Goal: Task Accomplishment & Management: Use online tool/utility

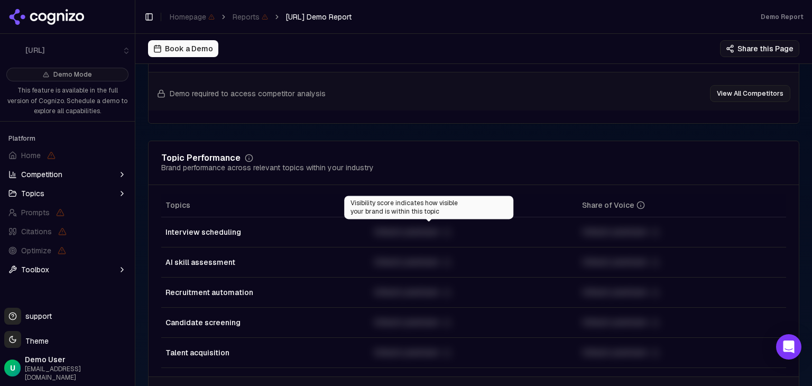
scroll to position [423, 0]
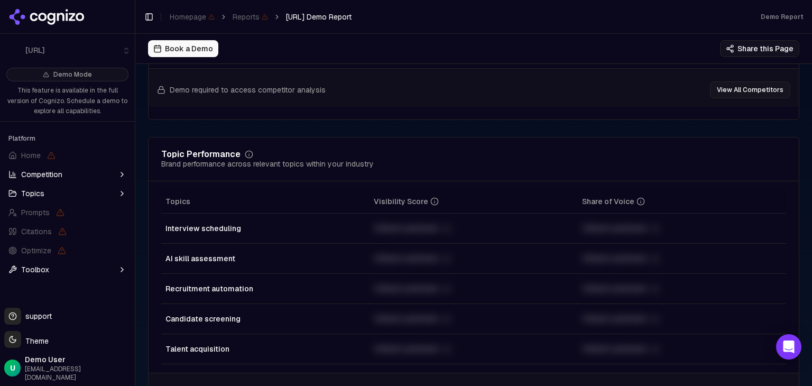
click at [400, 279] on td "Unlock premium" at bounding box center [474, 289] width 208 height 30
click at [402, 266] on td "Unlock premium" at bounding box center [474, 259] width 208 height 30
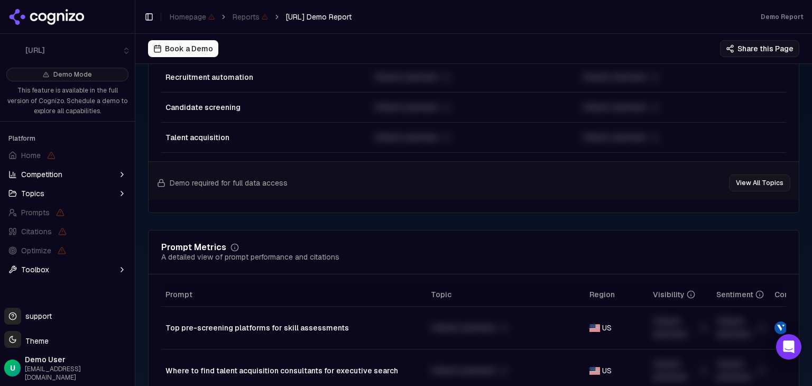
scroll to position [741, 0]
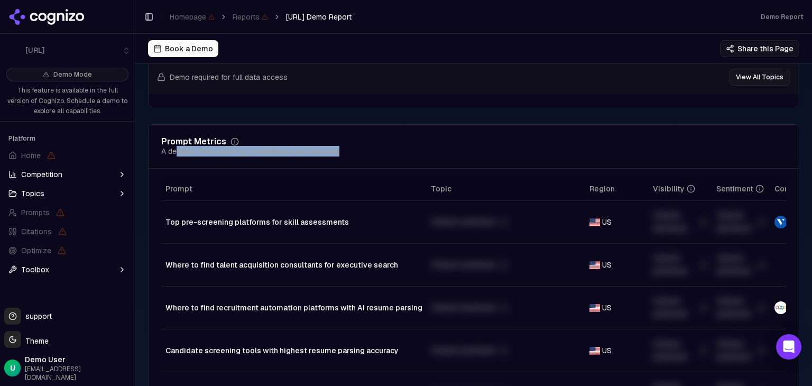
drag, startPoint x: 177, startPoint y: 153, endPoint x: 351, endPoint y: 153, distance: 173.5
click at [351, 153] on div "Prompt Metrics A detailed view of prompt performance and citations" at bounding box center [473, 147] width 625 height 19
click at [529, 180] on th "Topic" at bounding box center [506, 189] width 159 height 24
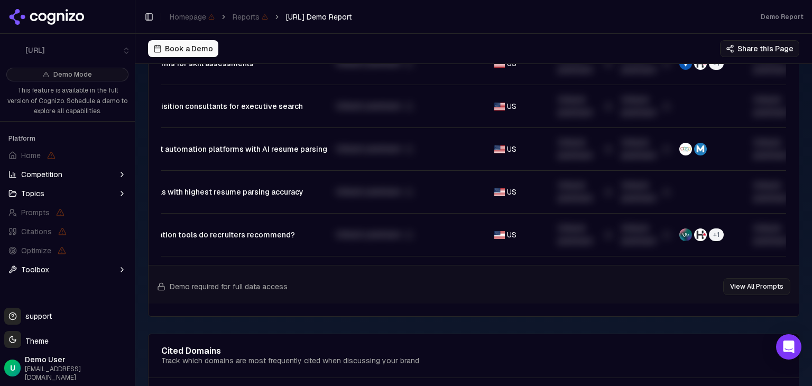
scroll to position [0, 114]
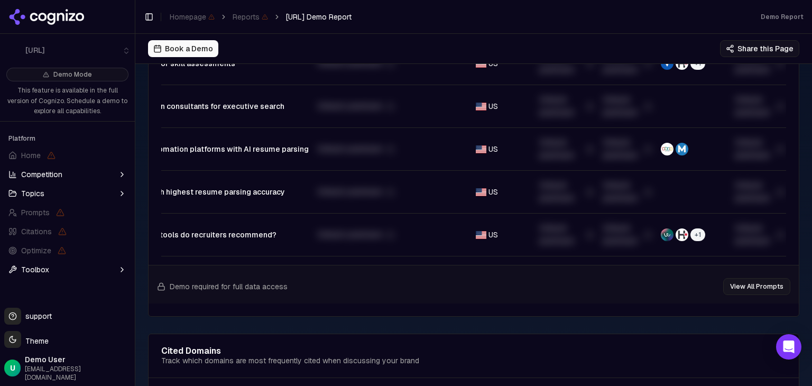
click at [691, 234] on span "+ 1" at bounding box center [698, 235] width 15 height 13
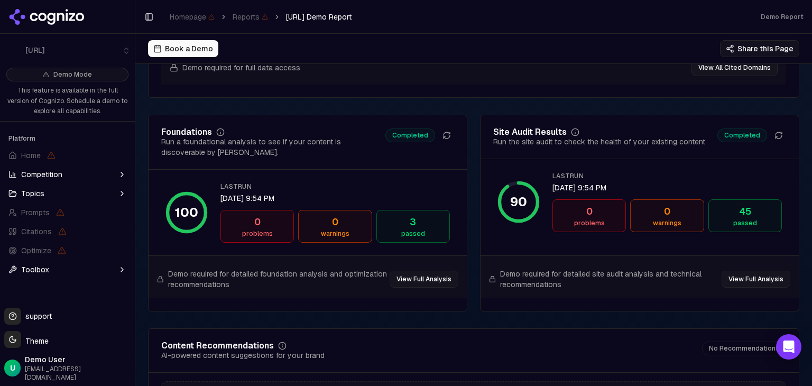
scroll to position [1481, 0]
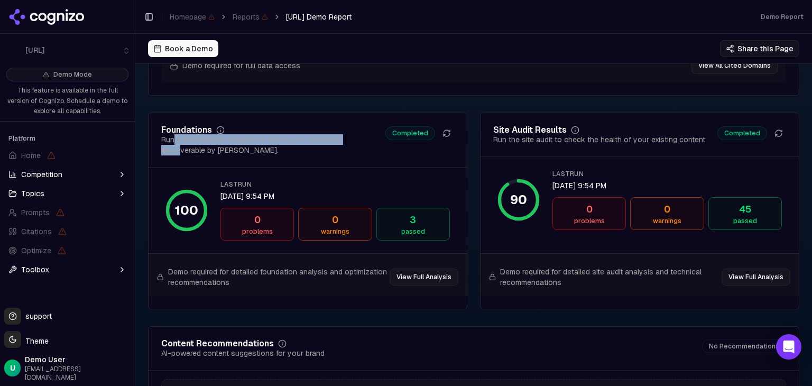
drag, startPoint x: 172, startPoint y: 143, endPoint x: 354, endPoint y: 145, distance: 182.0
click at [354, 145] on div "Run a foundational analysis to see if your content is discoverable by [PERSON_N…" at bounding box center [273, 144] width 224 height 21
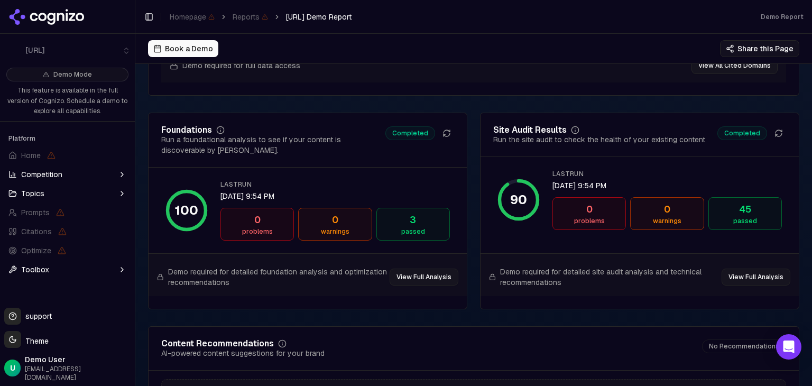
click at [395, 227] on div "3" at bounding box center [413, 220] width 64 height 15
drag, startPoint x: 494, startPoint y: 144, endPoint x: 545, endPoint y: 145, distance: 51.3
click at [545, 145] on div "Run the site audit to check the health of your existing content" at bounding box center [600, 139] width 212 height 11
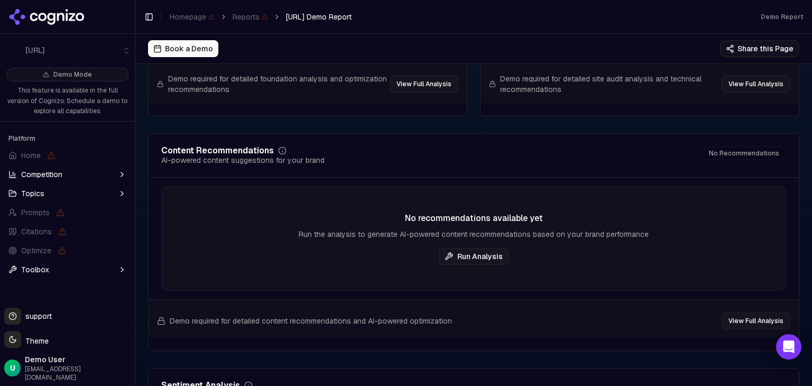
scroll to position [1693, 0]
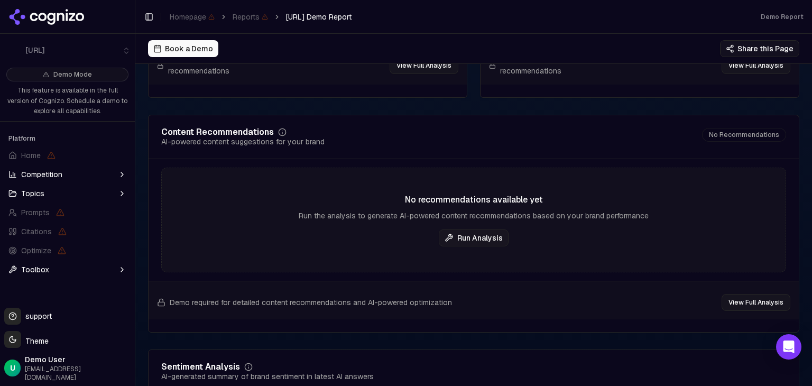
click at [453, 241] on button "Run Analysis" at bounding box center [474, 238] width 70 height 17
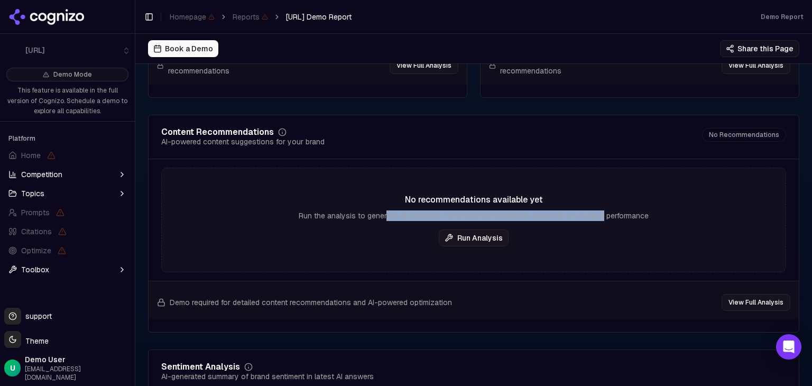
drag, startPoint x: 383, startPoint y: 222, endPoint x: 598, endPoint y: 223, distance: 214.8
click at [597, 221] on div "Run the analysis to generate AI-powered content recommendations based on your b…" at bounding box center [474, 216] width 624 height 11
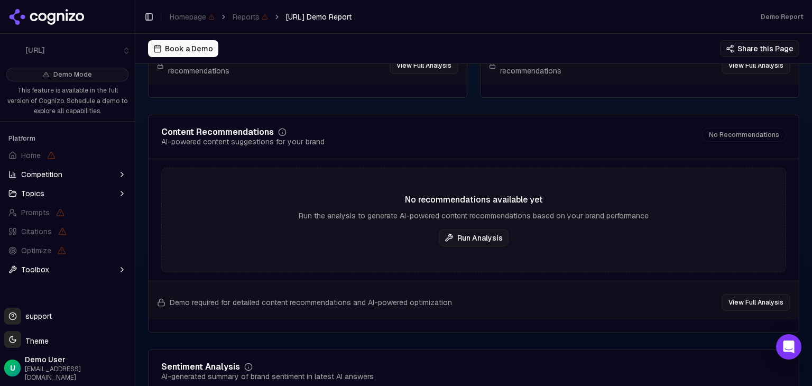
click at [598, 221] on div "Run the analysis to generate AI-powered content recommendations based on your b…" at bounding box center [474, 216] width 624 height 11
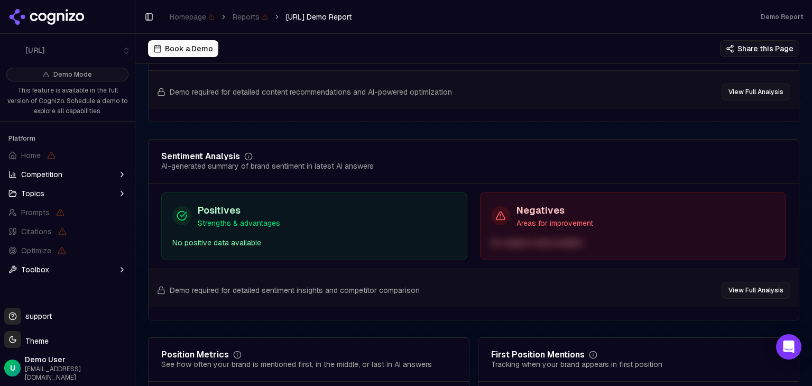
scroll to position [1904, 0]
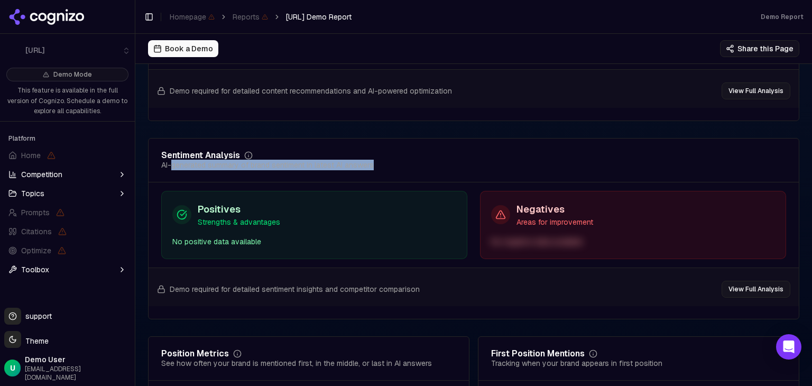
drag, startPoint x: 179, startPoint y: 168, endPoint x: 378, endPoint y: 168, distance: 199.4
click at [378, 168] on div "Sentiment Analysis AI-generated summary of brand sentiment in latest AI answers" at bounding box center [473, 160] width 625 height 19
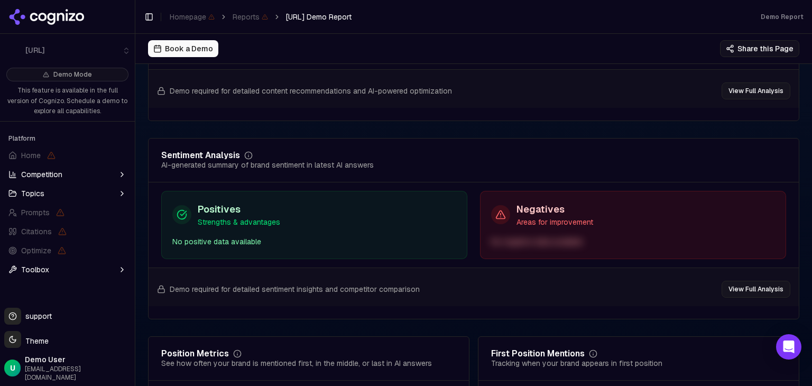
click at [355, 220] on div "Positives Strengths & advantages" at bounding box center [314, 214] width 284 height 25
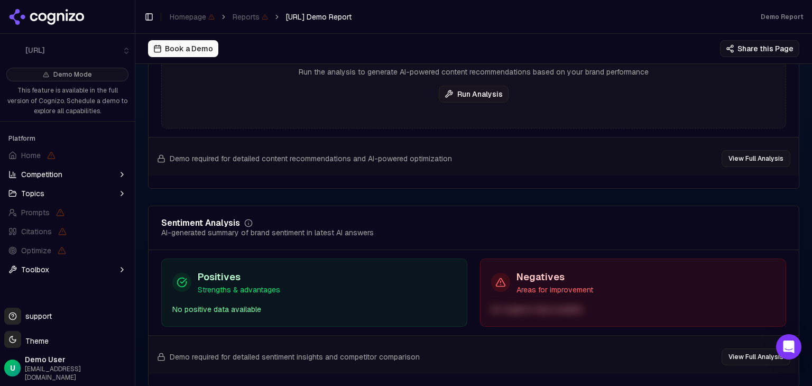
scroll to position [2145, 0]
